Goal: Task Accomplishment & Management: Use online tool/utility

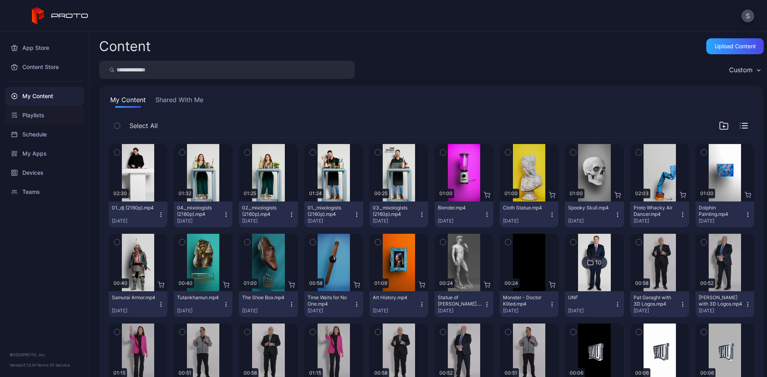
click at [50, 115] on div "Playlists" at bounding box center [44, 115] width 79 height 19
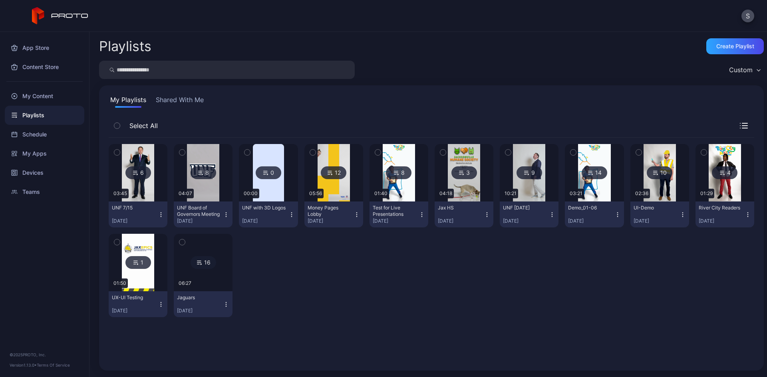
click at [353, 214] on icon "button" at bounding box center [356, 215] width 6 height 6
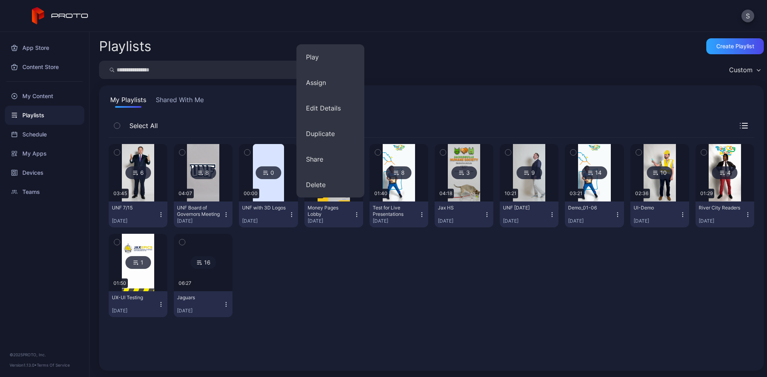
click at [343, 265] on div "6 03:45 UNF 7/15 [DATE] 8 04:07 UNF Board of Governors Meeting [DATE] 0 00:00 U…" at bounding box center [431, 231] width 645 height 186
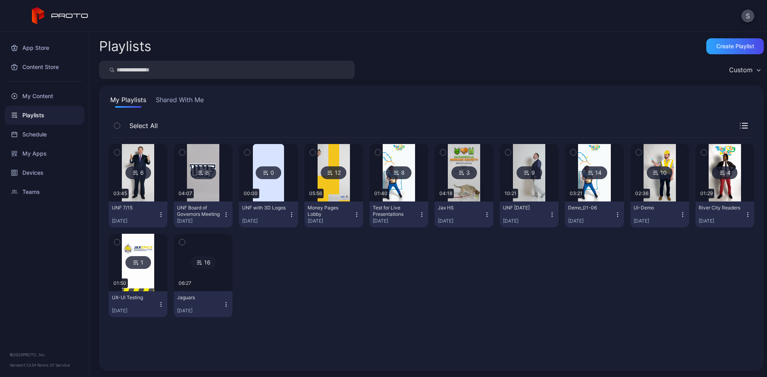
click at [353, 216] on icon "button" at bounding box center [356, 215] width 6 height 6
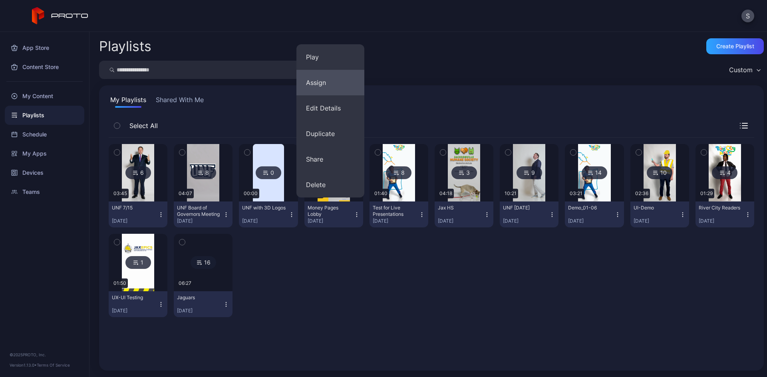
click at [321, 75] on button "Assign" at bounding box center [330, 83] width 68 height 26
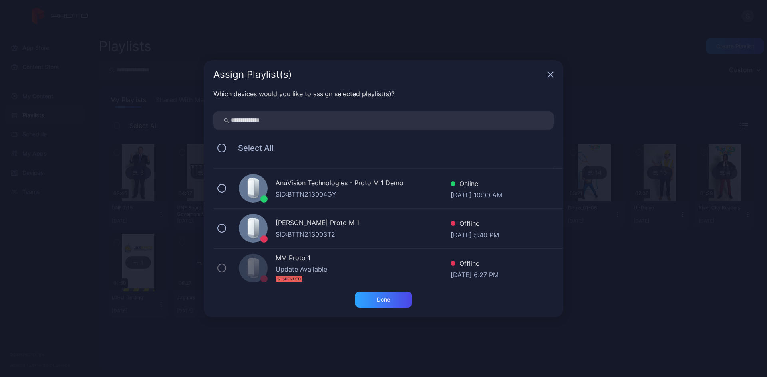
scroll to position [200, 0]
click at [222, 189] on button at bounding box center [221, 188] width 9 height 9
click at [384, 300] on div "Done" at bounding box center [384, 300] width 14 height 6
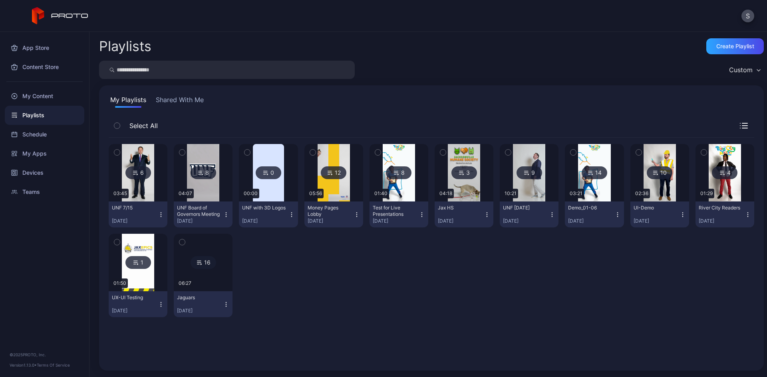
click at [356, 215] on icon "button" at bounding box center [356, 214] width 0 height 0
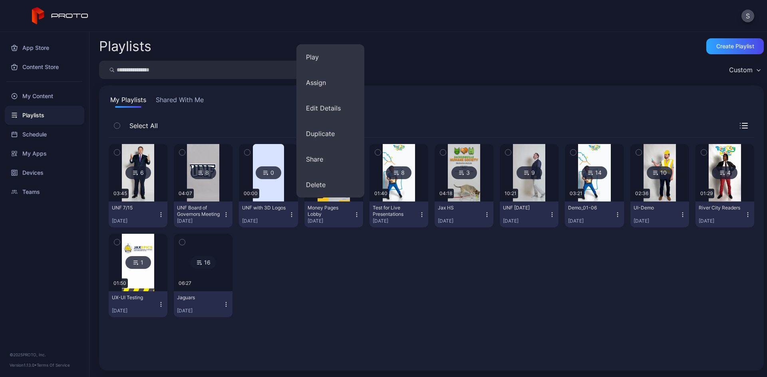
click at [355, 267] on div "6 03:45 UNF 7/15 [DATE] 8 04:07 UNF Board of Governors Meeting [DATE] 0 00:00 U…" at bounding box center [431, 231] width 645 height 186
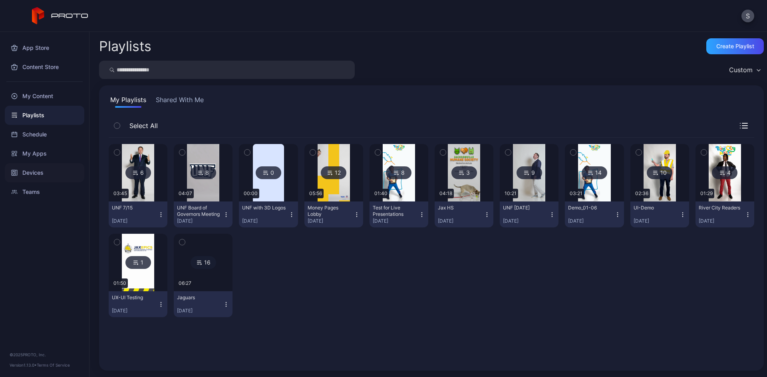
click at [30, 174] on div "Devices" at bounding box center [44, 172] width 79 height 19
